Goal: Task Accomplishment & Management: Complete application form

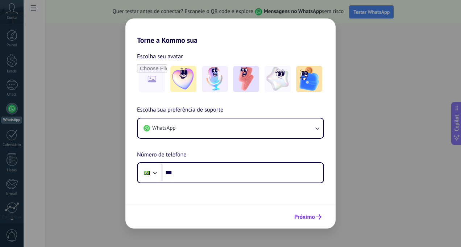
click at [317, 223] on button "Próximo" at bounding box center [308, 217] width 34 height 12
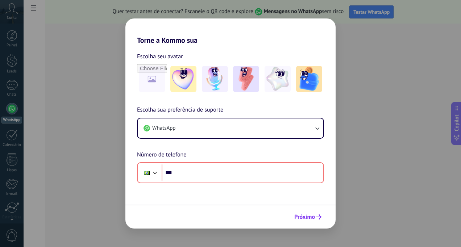
click at [315, 215] on span "Próximo" at bounding box center [307, 217] width 27 height 5
click at [409, 118] on div "Torne a Kommo sua Escolha seu avatar Escolha sua preferência de suporte WhatsAp…" at bounding box center [230, 123] width 461 height 247
click at [432, 192] on div "Torne a Kommo sua Escolha seu avatar Escolha sua preferência de suporte WhatsAp…" at bounding box center [230, 123] width 461 height 247
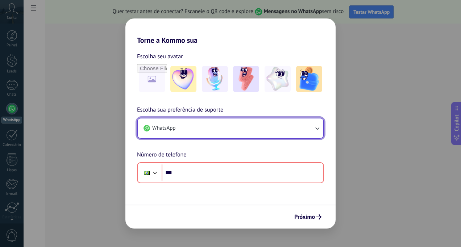
click at [318, 130] on icon "button" at bounding box center [317, 128] width 7 height 7
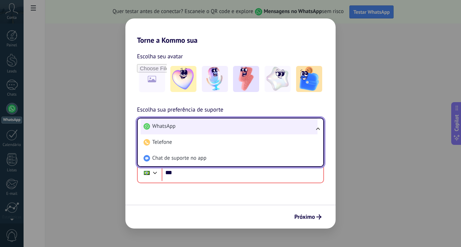
click at [148, 124] on use at bounding box center [147, 126] width 7 height 7
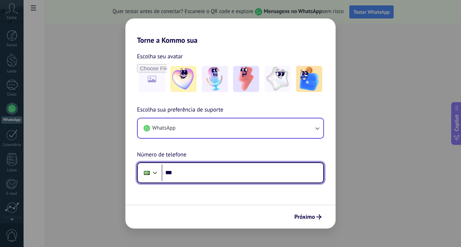
click at [190, 177] on input "***" at bounding box center [243, 173] width 162 height 17
type input "**********"
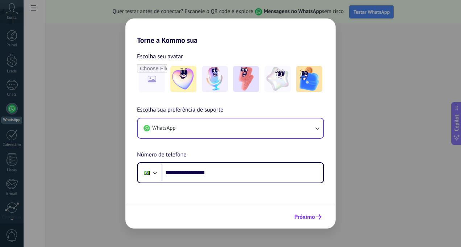
click at [296, 216] on span "Próximo" at bounding box center [304, 217] width 21 height 5
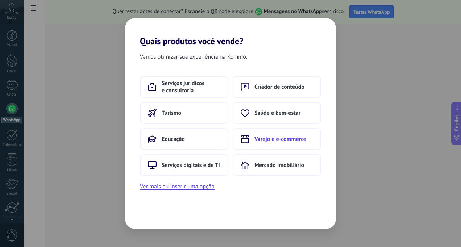
click at [300, 140] on span "Varejo e e-commerce" at bounding box center [280, 139] width 52 height 7
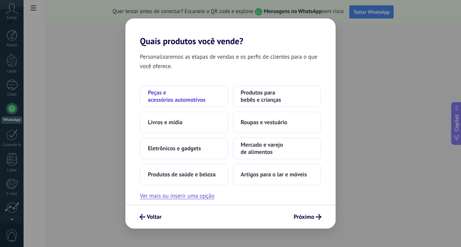
click at [194, 93] on span "Peças e acessórios automotivos" at bounding box center [184, 96] width 72 height 14
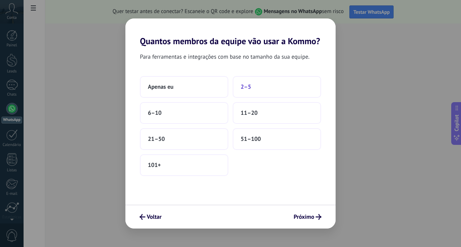
click at [256, 87] on button "2–5" at bounding box center [277, 87] width 88 height 22
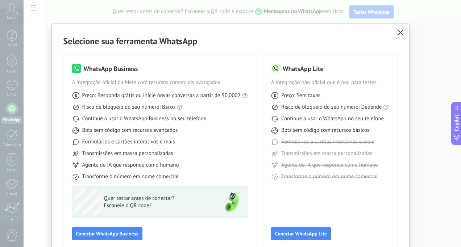
click at [401, 29] on button "button" at bounding box center [400, 33] width 9 height 10
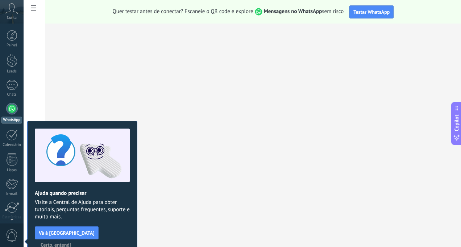
click at [71, 242] on span "Certo, entendi" at bounding box center [56, 244] width 30 height 5
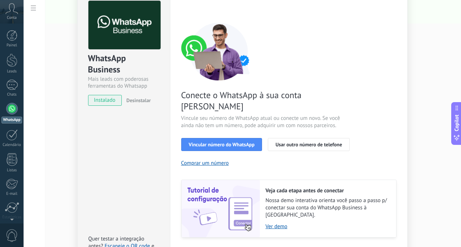
scroll to position [69, 0]
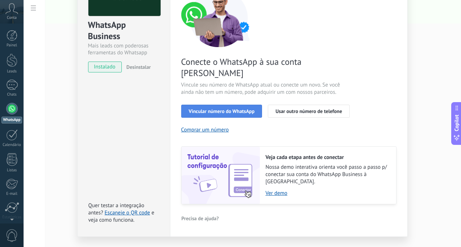
click at [226, 105] on button "Vincular número do WhatsApp" at bounding box center [221, 111] width 81 height 13
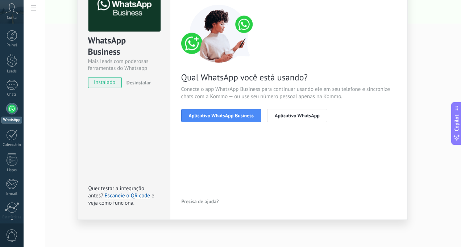
scroll to position [54, 0]
click at [311, 116] on span "Aplicativo WhatsApp" at bounding box center [297, 115] width 45 height 5
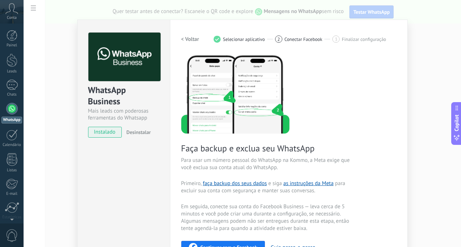
scroll to position [0, 0]
